Goal: Browse casually

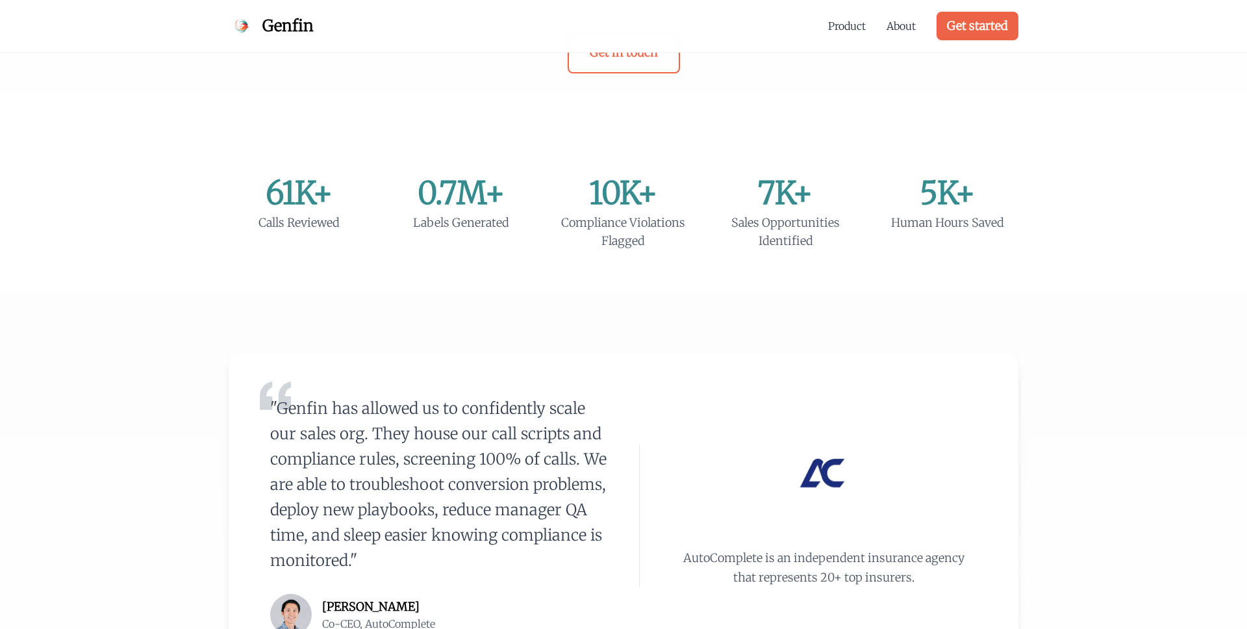
scroll to position [533, 0]
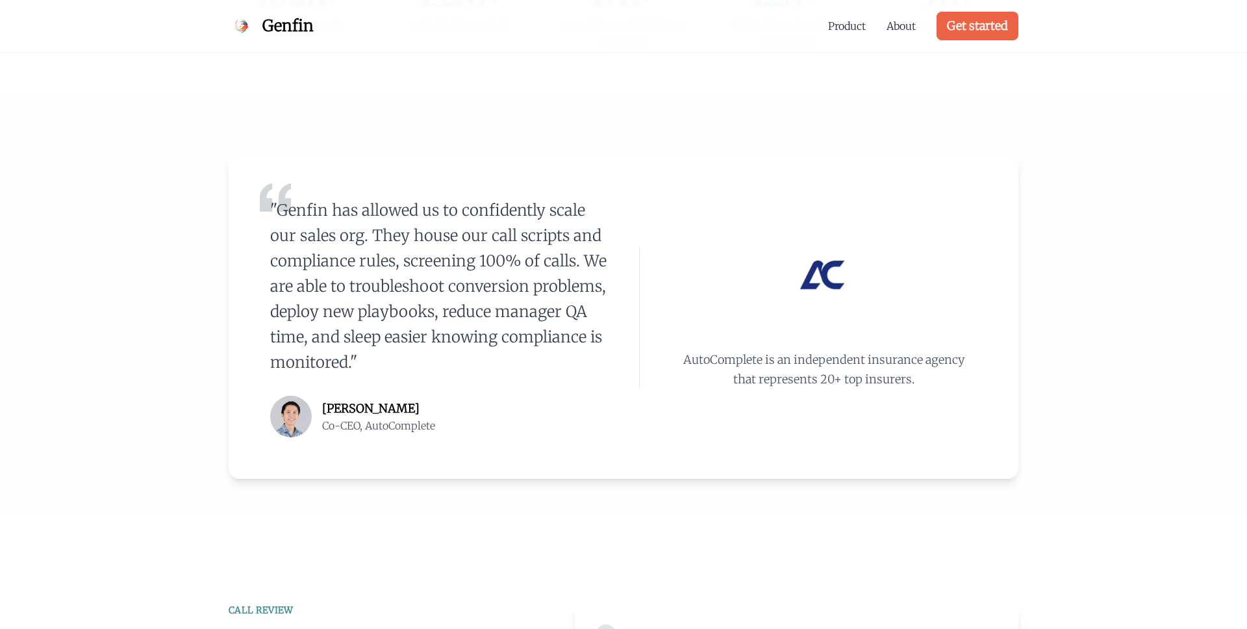
drag, startPoint x: 360, startPoint y: 366, endPoint x: 258, endPoint y: 210, distance: 186.4
click at [258, 210] on div ""Genfin has allowed us to confidently scale our sales org. They house our call …" at bounding box center [624, 317] width 790 height 323
copy blockquote ""Genfin has allowed us to confidently scale our sales org. They house our call …"
